Goal: Transaction & Acquisition: Purchase product/service

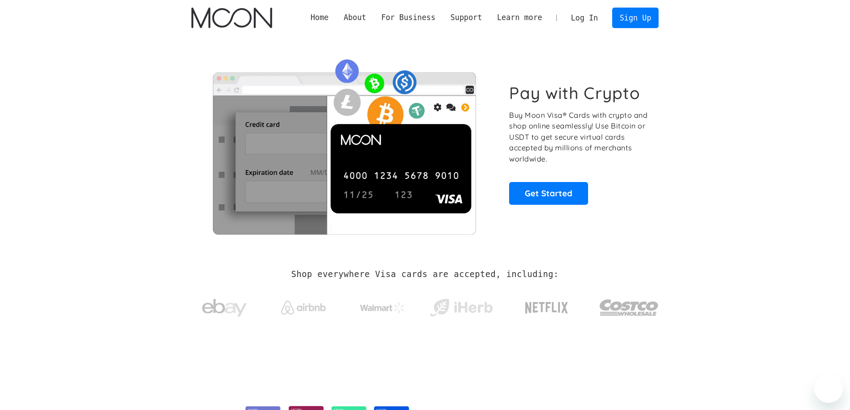
click at [602, 13] on link "Log In" at bounding box center [584, 18] width 42 height 20
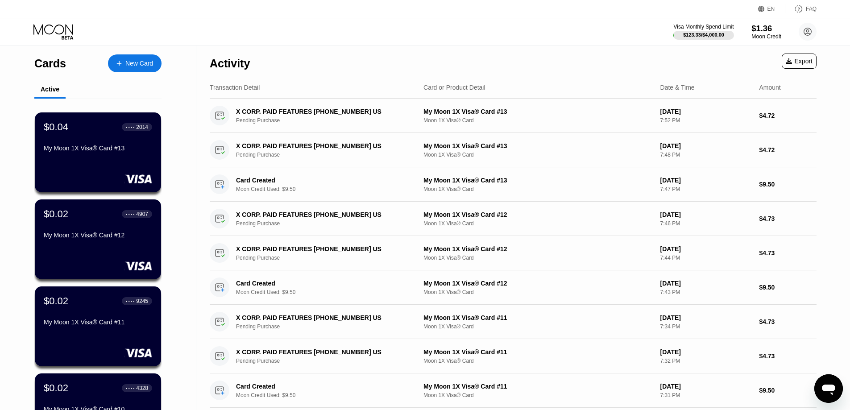
click at [759, 30] on div "$1.36" at bounding box center [766, 28] width 30 height 9
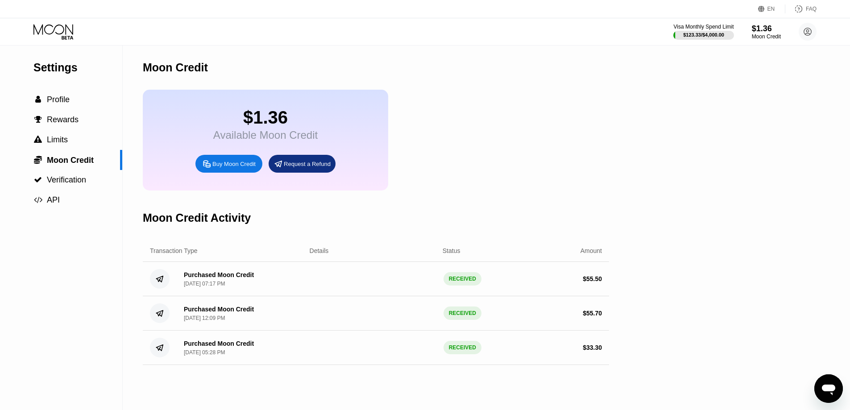
click at [458, 178] on div "$1.36 Available Moon Credit Buy Moon Credit Request a Refund" at bounding box center [376, 140] width 466 height 101
drag, startPoint x: 458, startPoint y: 178, endPoint x: 452, endPoint y: 178, distance: 6.2
click at [458, 178] on div "$1.36 Available Moon Credit Buy Moon Credit Request a Refund" at bounding box center [376, 140] width 466 height 101
click at [245, 168] on div "Buy Moon Credit" at bounding box center [233, 164] width 43 height 8
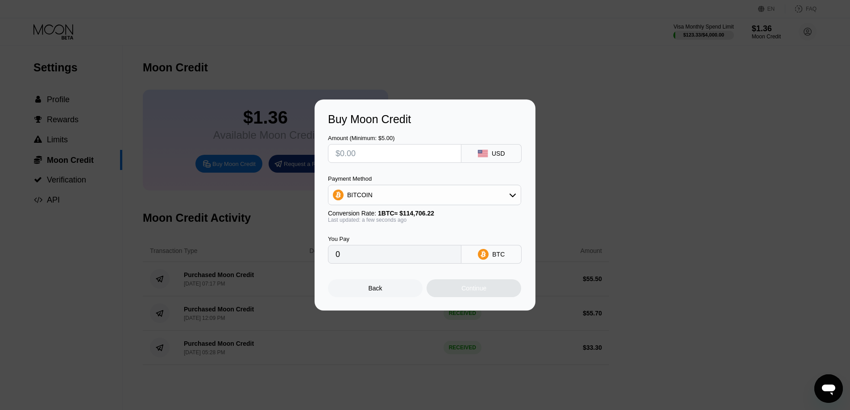
click at [373, 163] on div "Amount (Minimum: $5.00) USD Payment Method BITCOIN Conversion Rate: 1 BTC ≈ $11…" at bounding box center [425, 195] width 194 height 138
click at [366, 157] on input "text" at bounding box center [395, 154] width 118 height 18
type input "$1"
type input "0.00000872"
type input "$10"
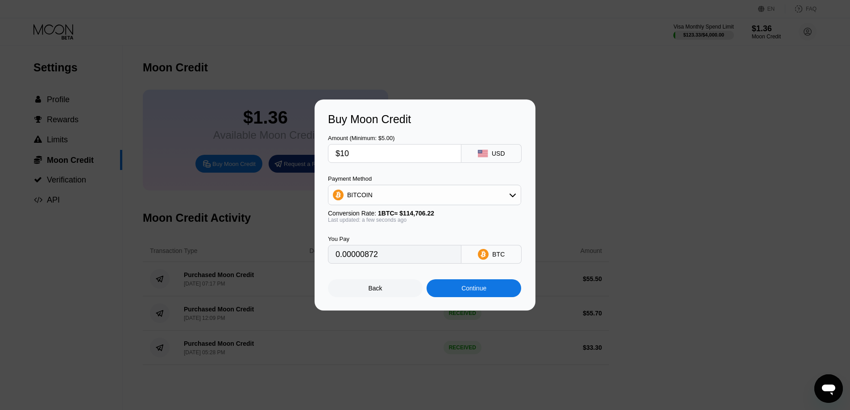
type input "0.00008718"
type input "$10"
click at [375, 193] on div "BITCOIN" at bounding box center [424, 195] width 192 height 18
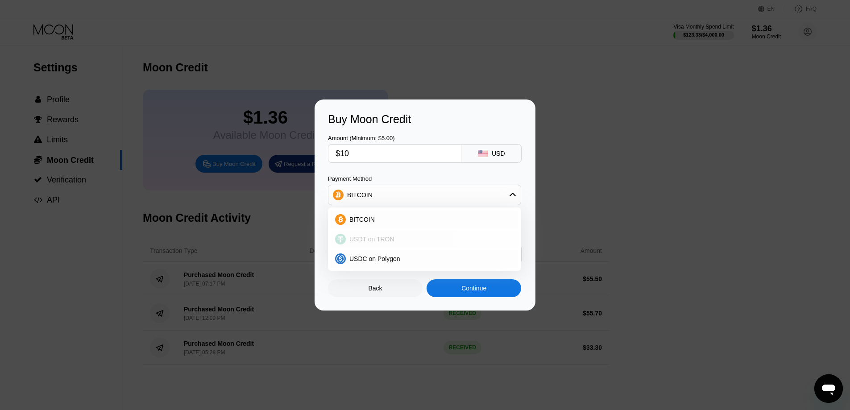
click at [369, 235] on div "USDT on TRON" at bounding box center [425, 239] width 188 height 18
type input "10.10"
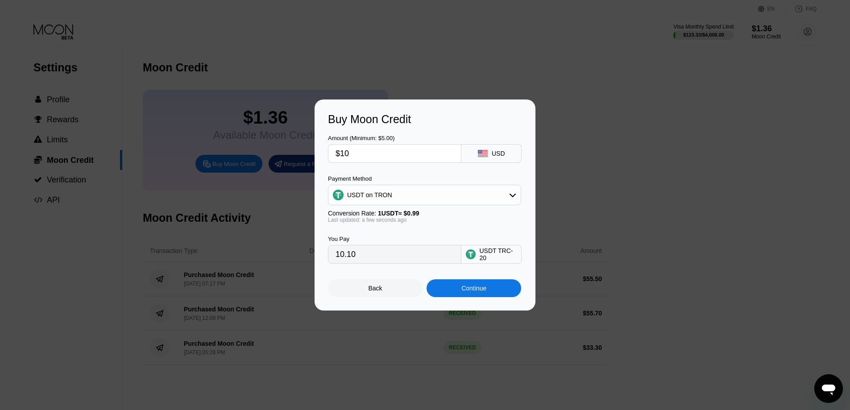
click at [388, 127] on div "Amount (Minimum: $5.00) $10 USD" at bounding box center [425, 144] width 194 height 37
click at [459, 292] on div "Continue" at bounding box center [474, 288] width 95 height 18
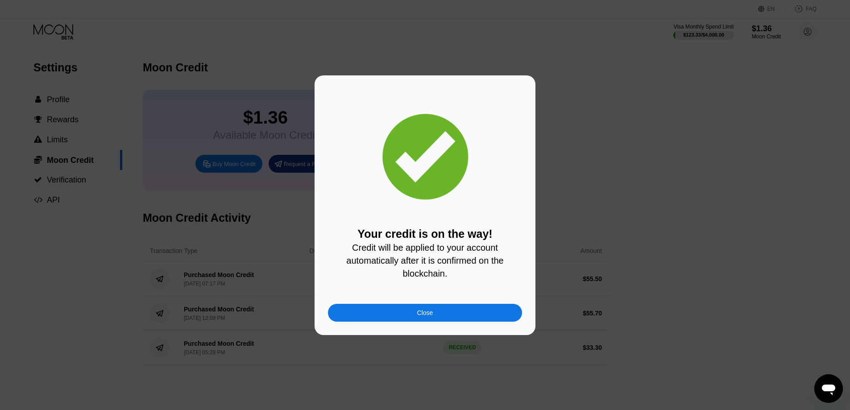
click at [572, 85] on div "Your credit is on the way! Credit will be applied to your account automatically…" at bounding box center [425, 205] width 850 height 260
click at [403, 322] on div "Close" at bounding box center [425, 313] width 194 height 18
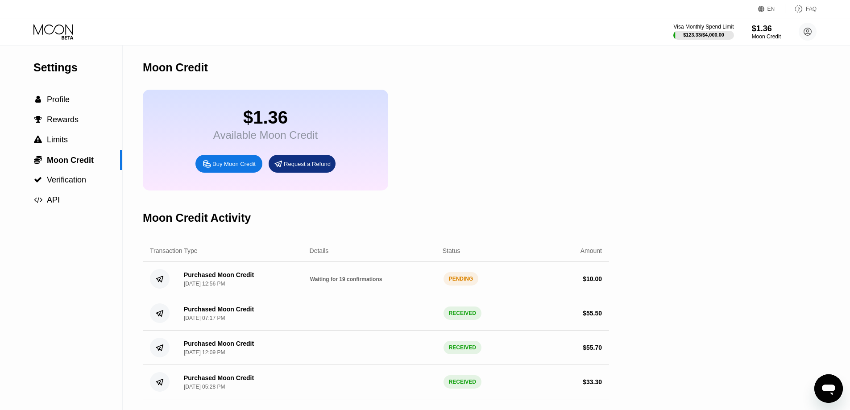
click at [62, 34] on icon at bounding box center [53, 32] width 41 height 16
